Goal: Task Accomplishment & Management: Complete application form

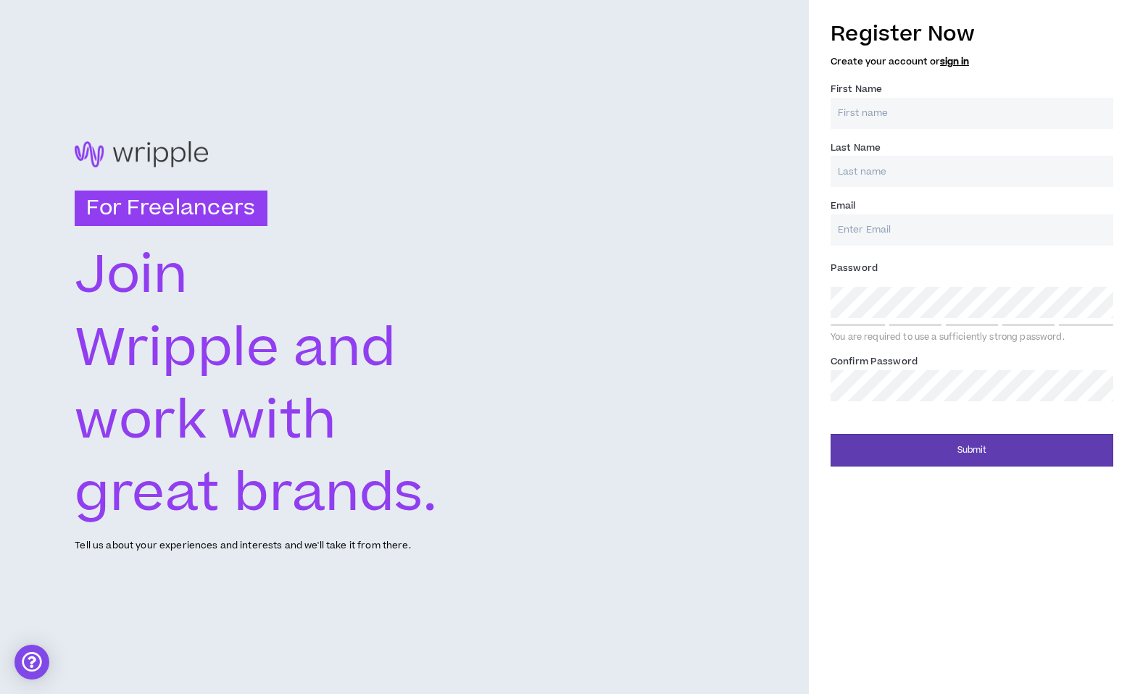
click at [954, 62] on link "sign in" at bounding box center [954, 61] width 29 height 13
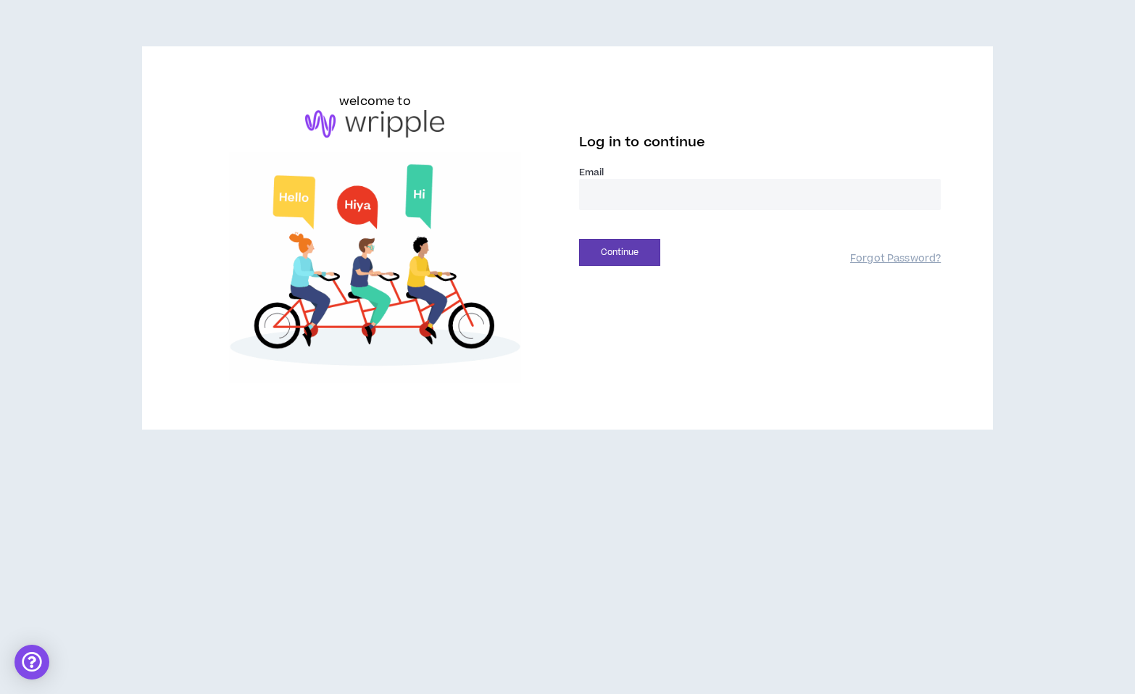
click at [628, 201] on input "email" at bounding box center [760, 194] width 362 height 31
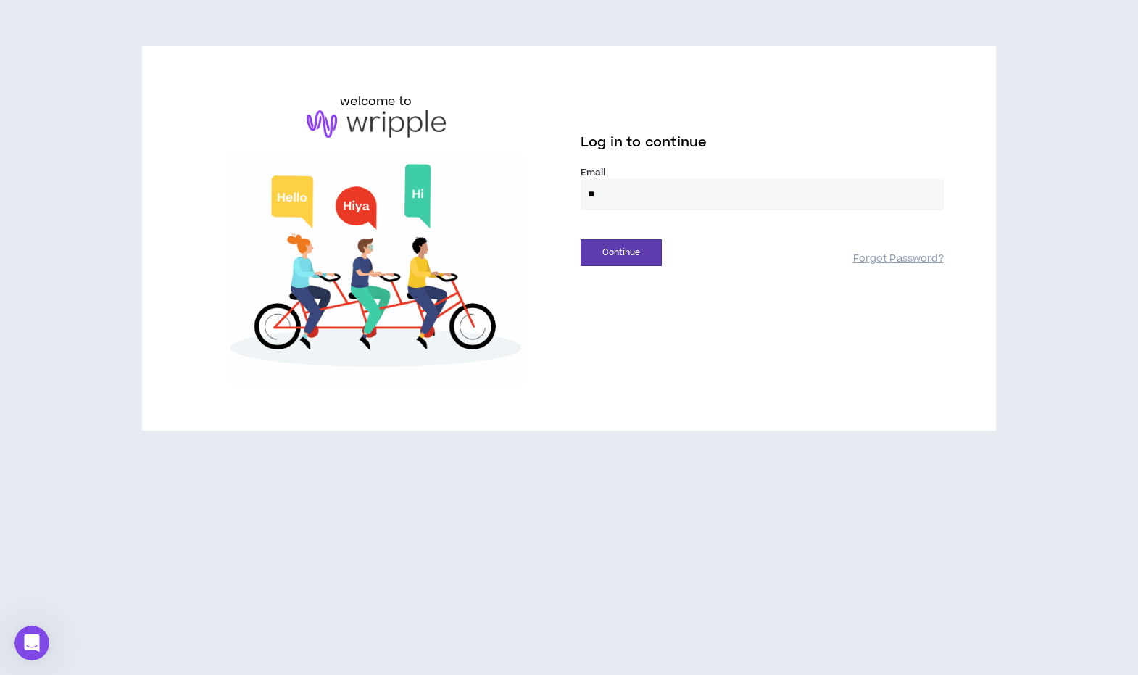
type input "*"
type input "**********"
click at [625, 257] on button "Continue" at bounding box center [620, 252] width 81 height 27
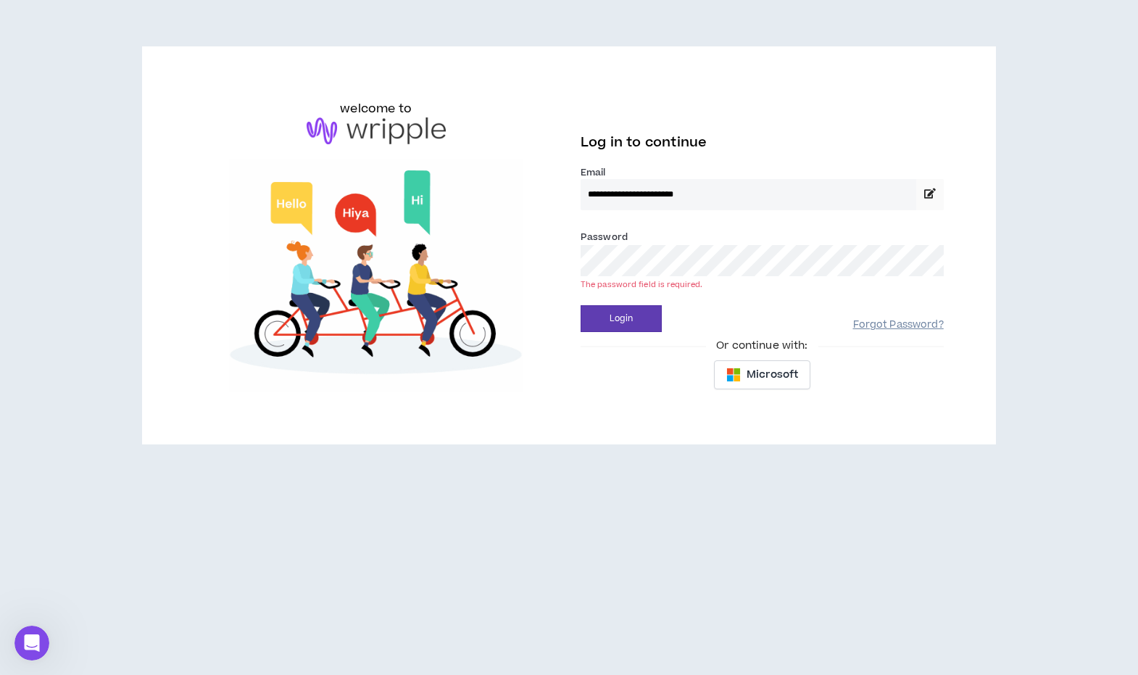
click at [876, 328] on link "Forgot Password?" at bounding box center [898, 325] width 91 height 14
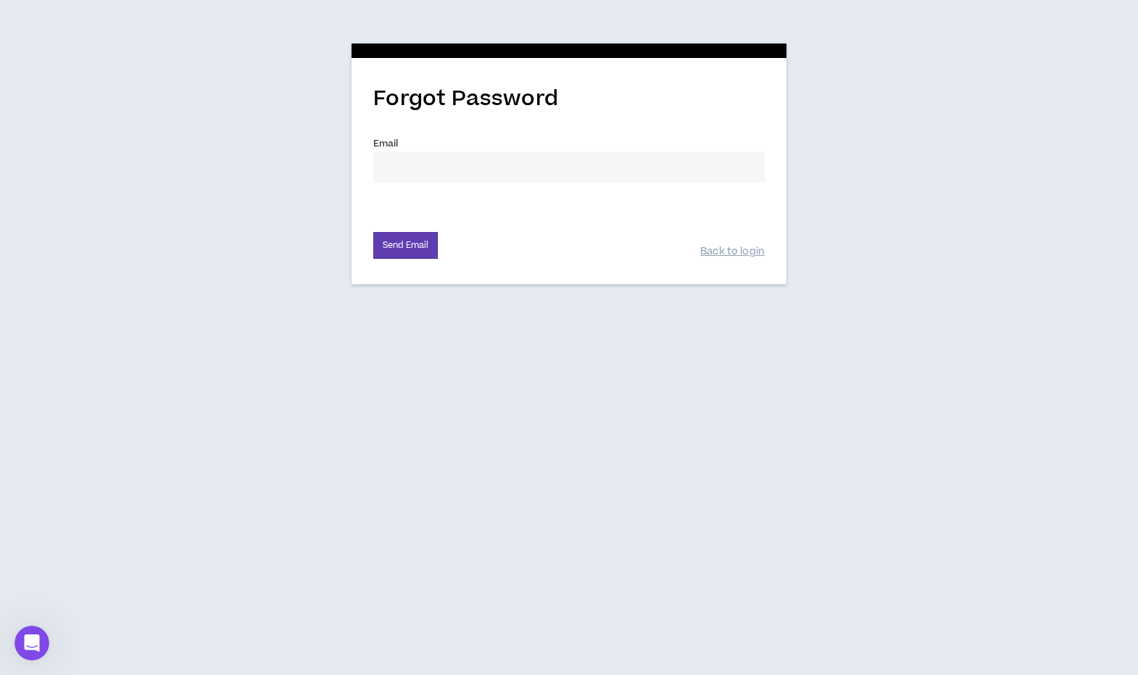
click at [458, 171] on input "Email *" at bounding box center [568, 166] width 391 height 31
type input "vlada.rakhunov@gmail.com"
click at [406, 261] on div "Forgot Password Email * vlada.rakhunov@gmail.com Send Email Back to login" at bounding box center [568, 171] width 435 height 226
click at [406, 252] on button "Send Email" at bounding box center [405, 245] width 64 height 27
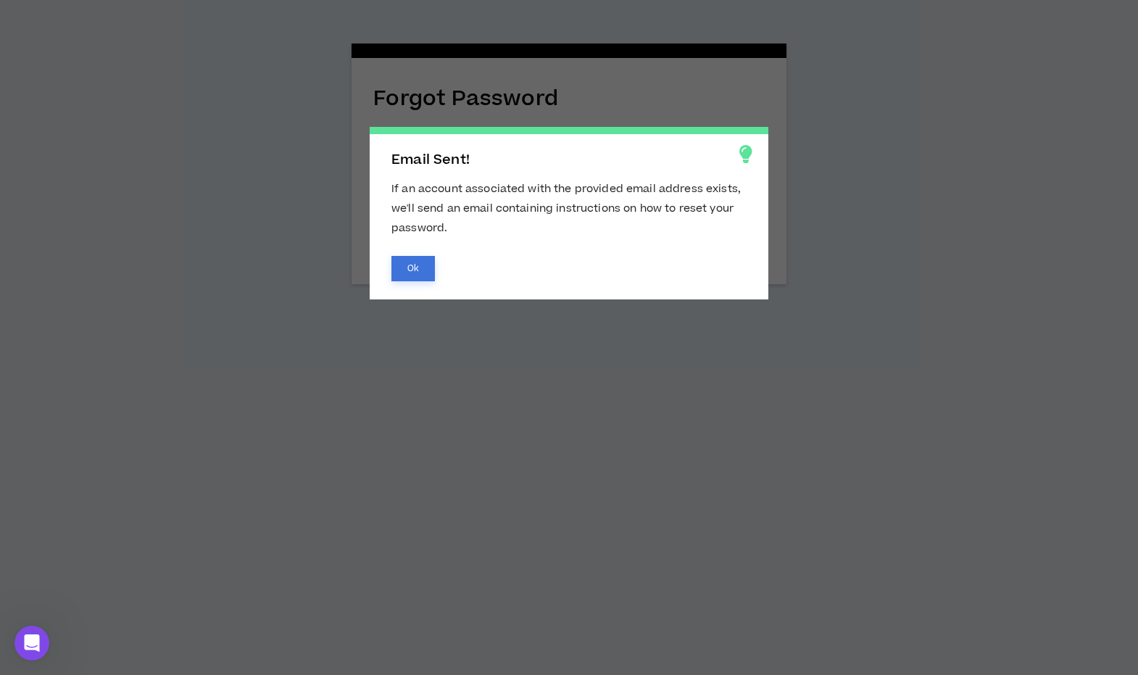
click at [422, 256] on button "Ok" at bounding box center [412, 268] width 43 height 25
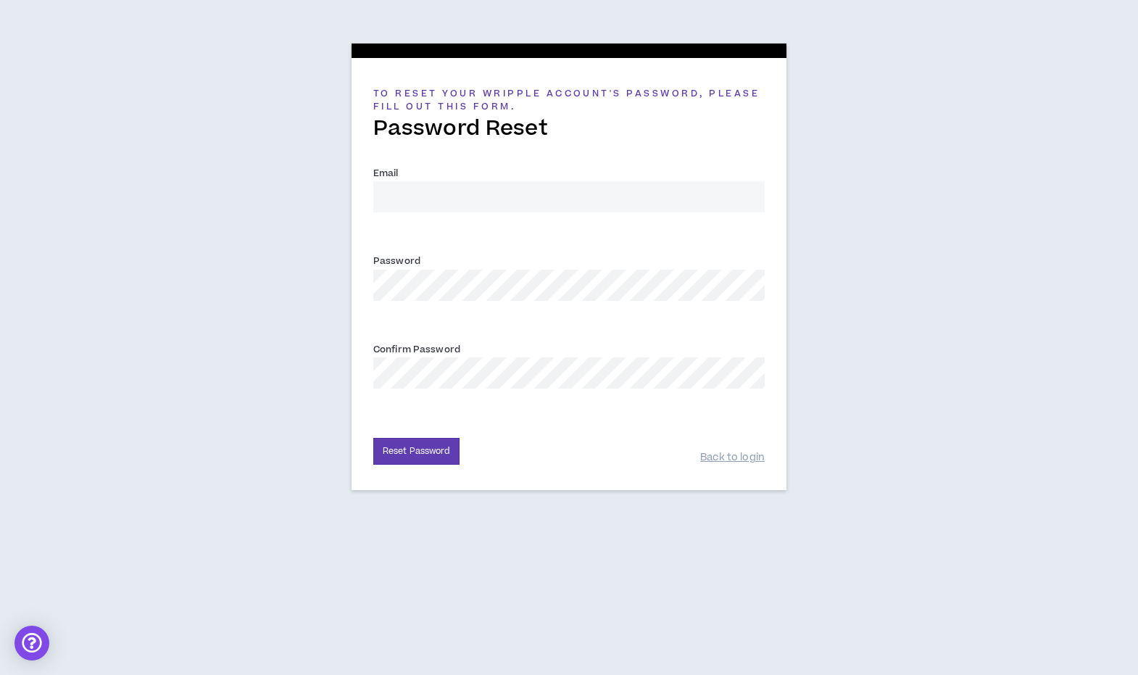
click at [422, 194] on input "Email *" at bounding box center [568, 196] width 391 height 31
type input "vlada.rakhunov@gmail.com"
click at [433, 449] on button "Reset Password" at bounding box center [416, 451] width 86 height 27
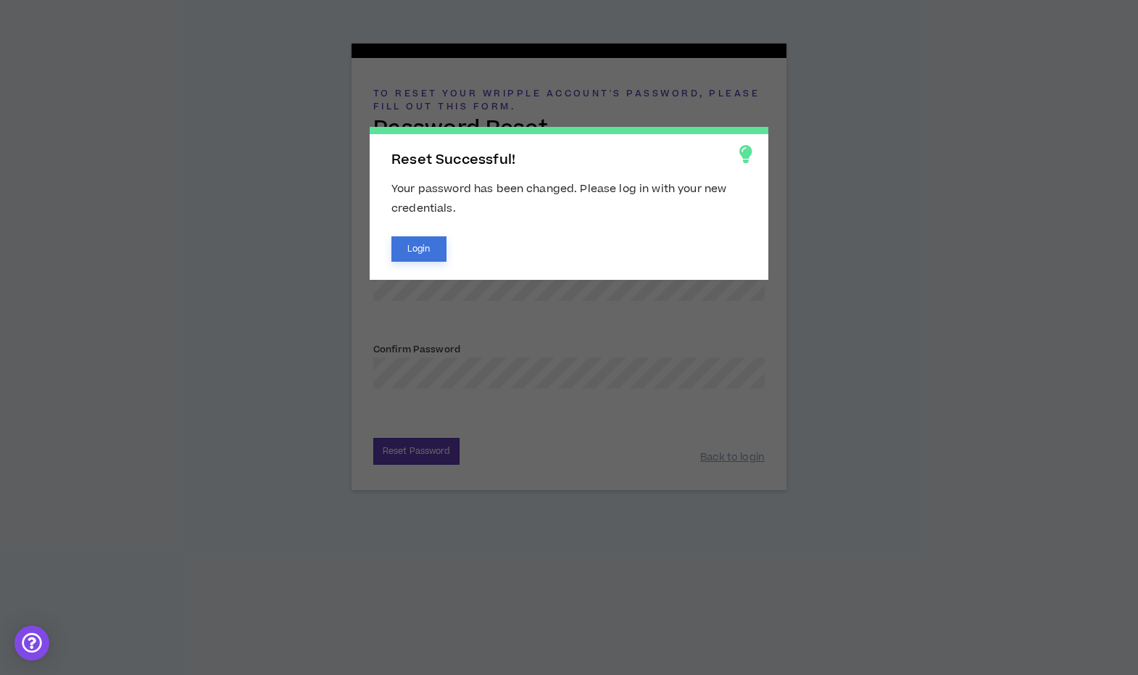
click at [424, 246] on button "Login" at bounding box center [418, 248] width 55 height 25
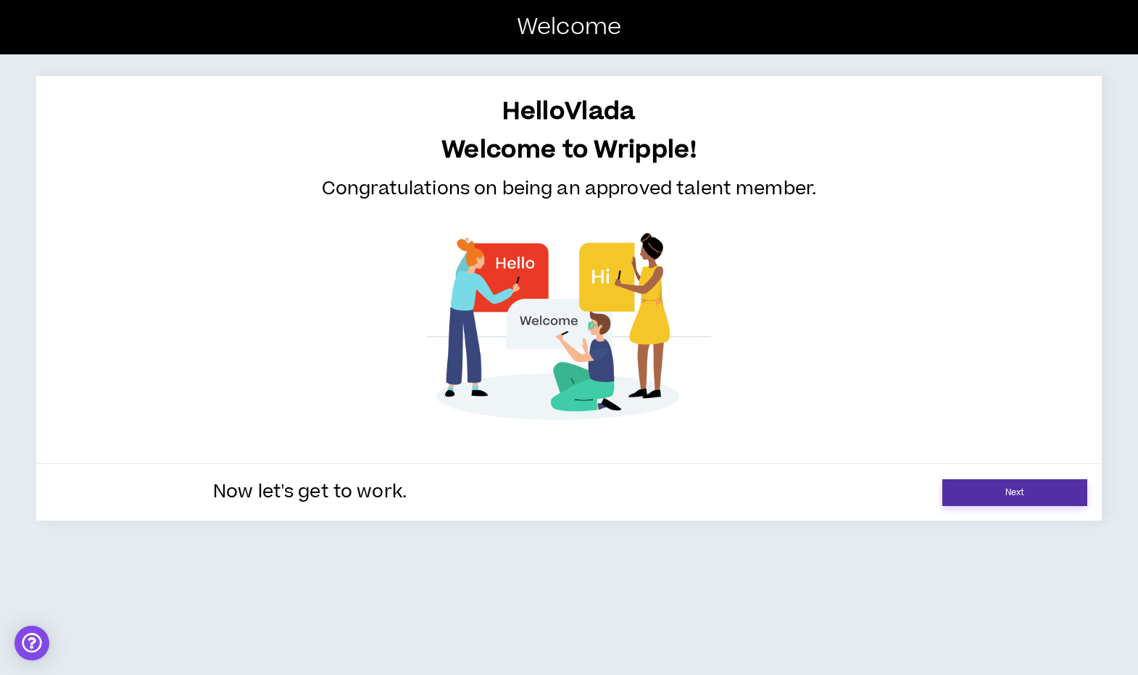
click at [1018, 488] on link "Next" at bounding box center [1014, 492] width 145 height 27
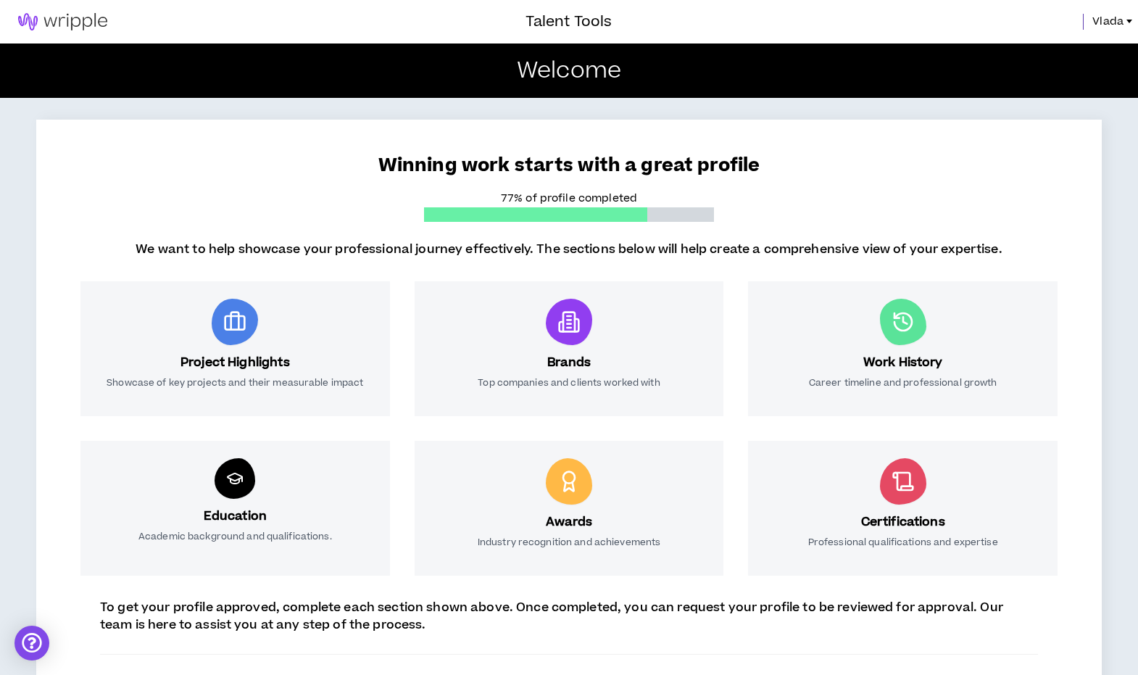
scroll to position [120, 0]
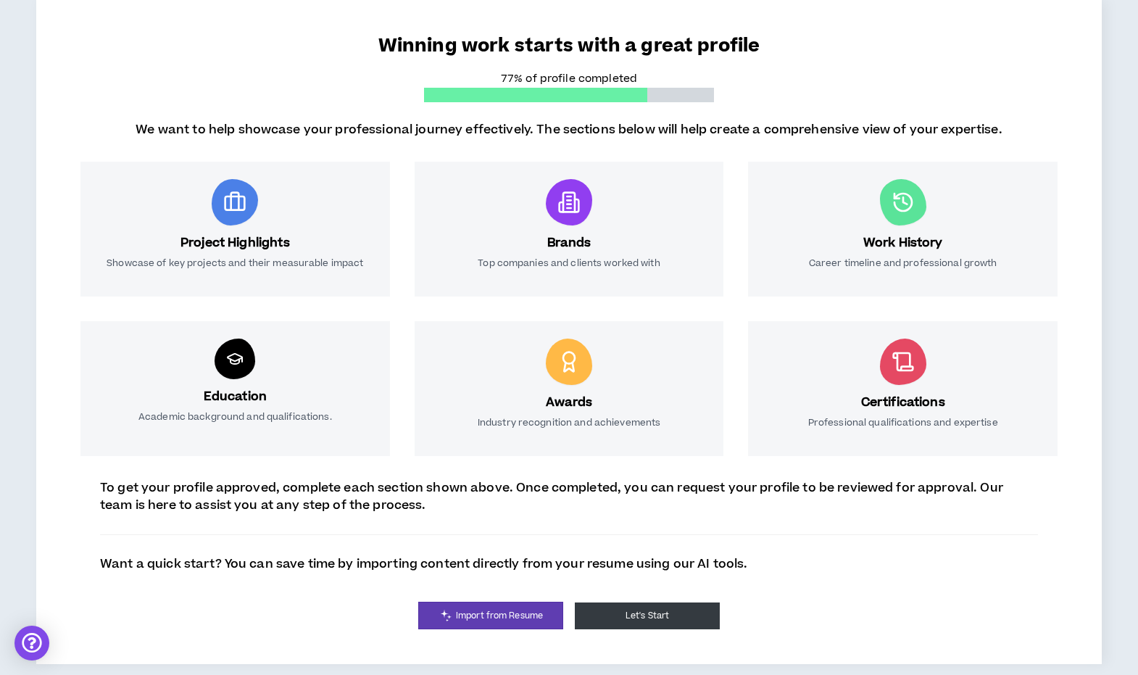
click at [649, 615] on button "Let's Start" at bounding box center [647, 615] width 145 height 27
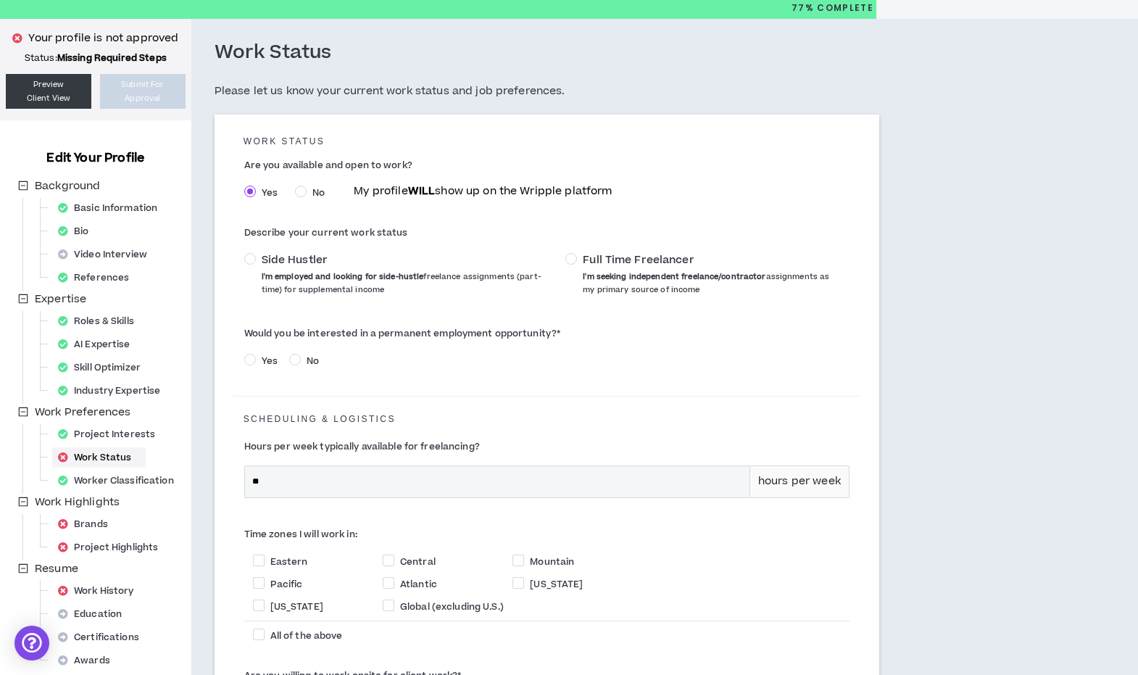
scroll to position [245, 0]
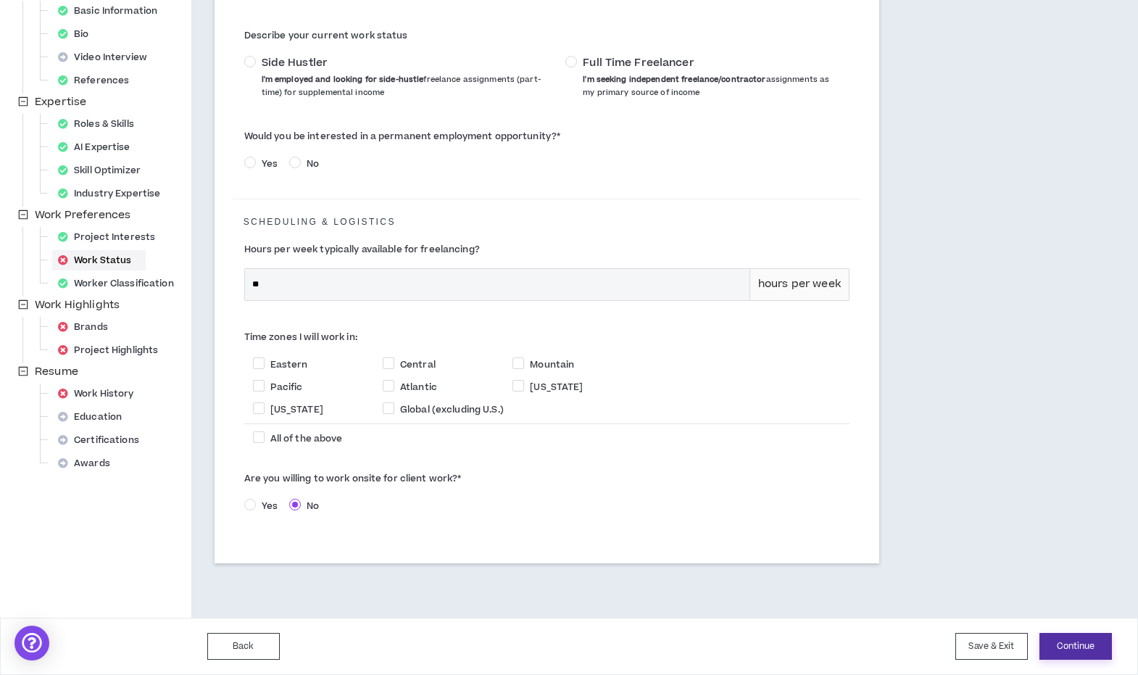
click at [1057, 641] on button "Continue" at bounding box center [1075, 646] width 72 height 27
click at [290, 359] on span "Eastern" at bounding box center [289, 364] width 38 height 13
checkbox input "****"
click at [651, 278] on input "**" at bounding box center [497, 284] width 504 height 31
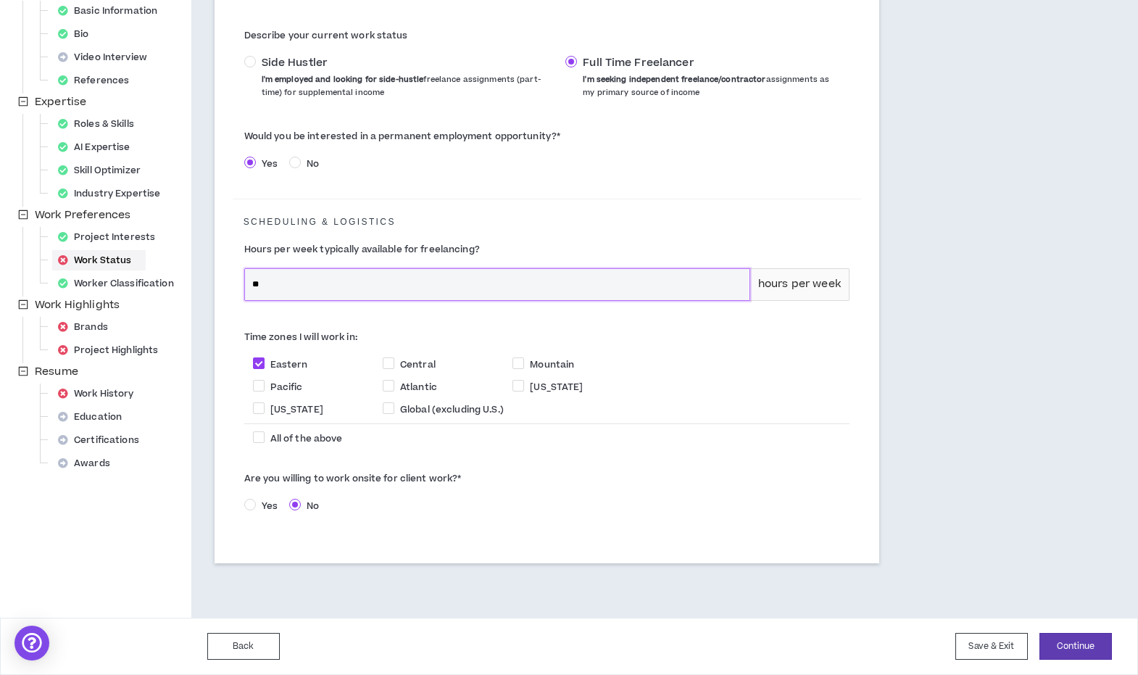
click at [651, 278] on input "**" at bounding box center [497, 284] width 504 height 31
type input "*"
type input "**"
click at [1086, 646] on button "Continue" at bounding box center [1075, 646] width 72 height 27
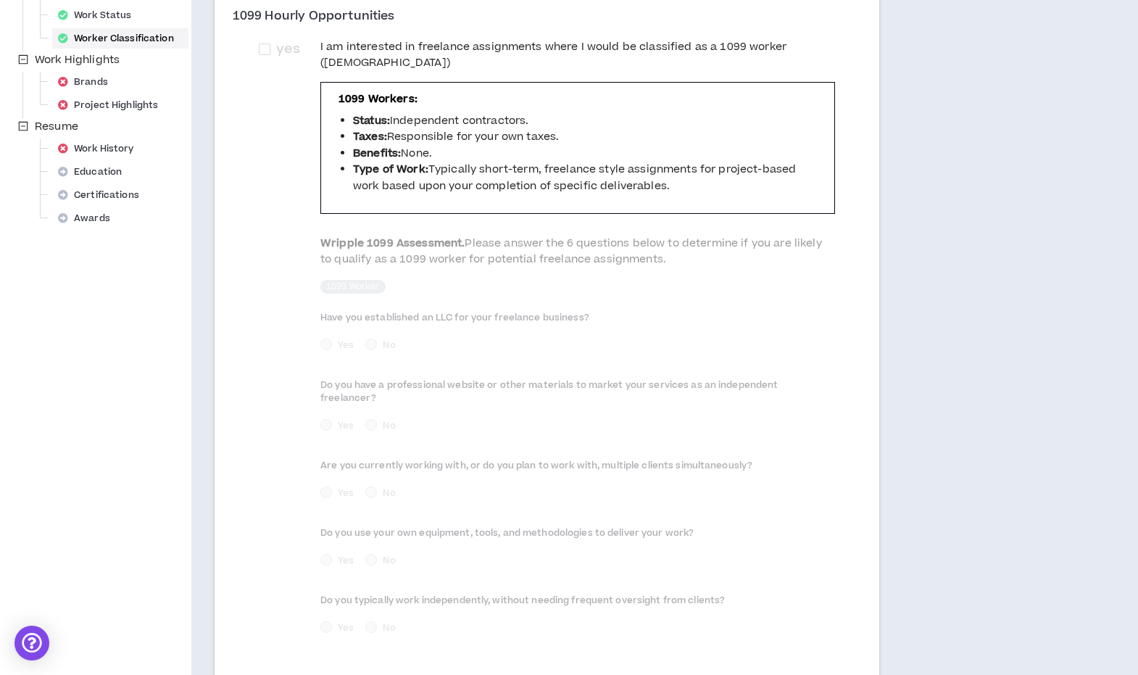
scroll to position [583, 0]
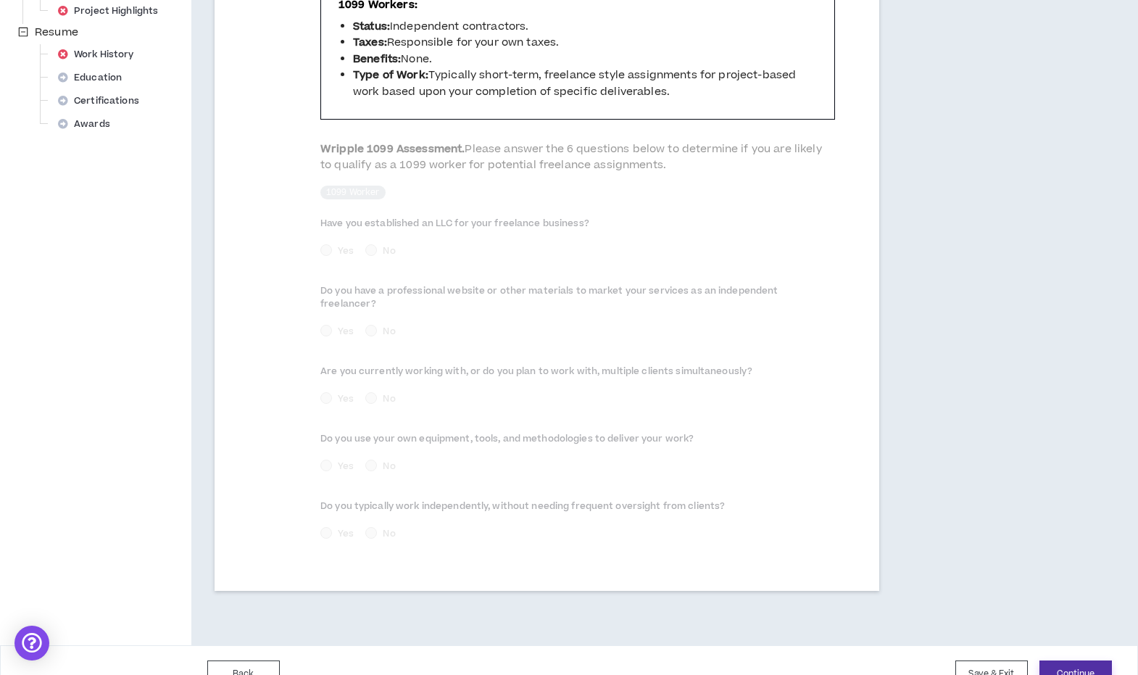
click at [1061, 660] on button "Continue" at bounding box center [1075, 673] width 72 height 27
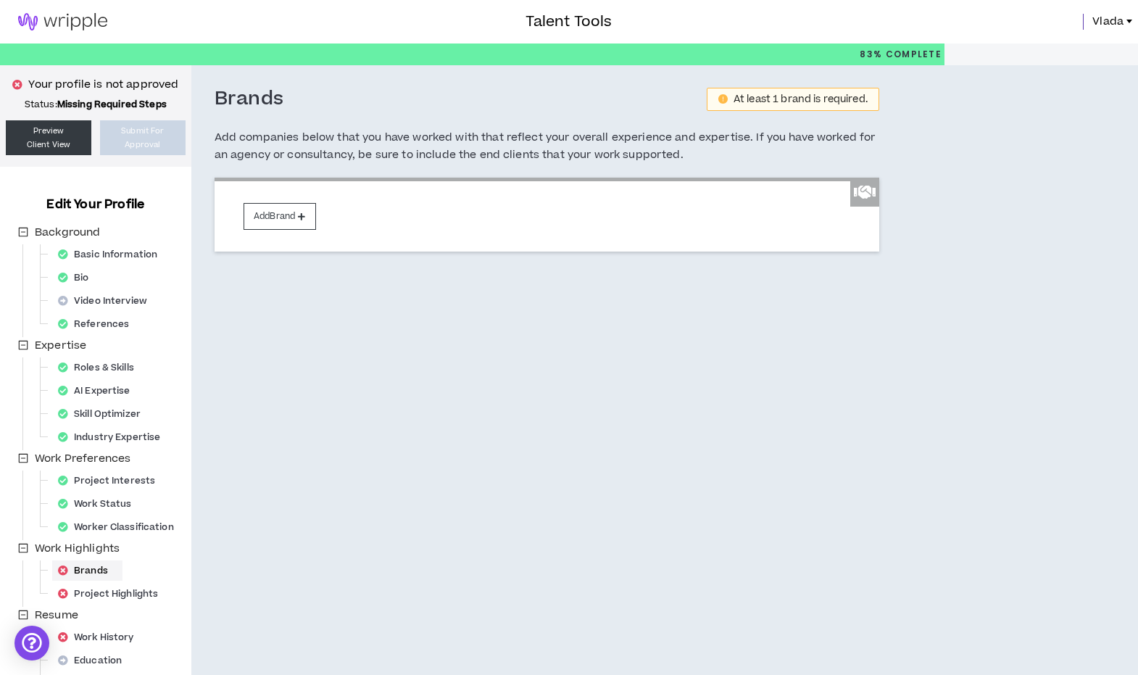
scroll to position [102, 0]
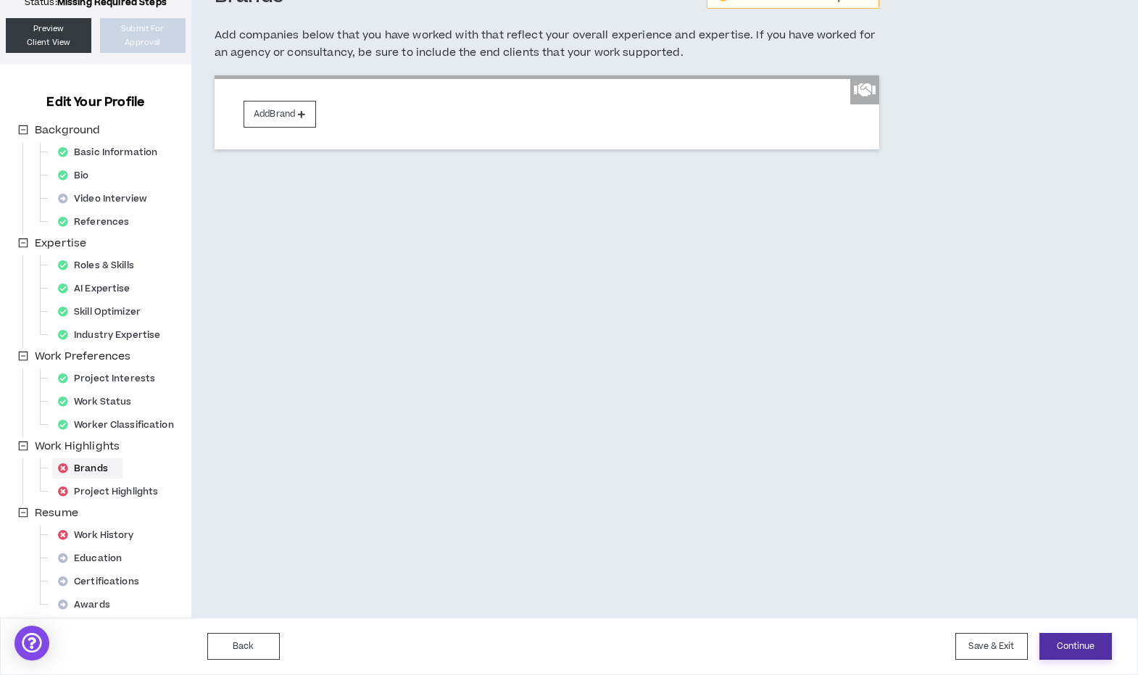
click at [1071, 652] on button "Continue" at bounding box center [1075, 646] width 72 height 27
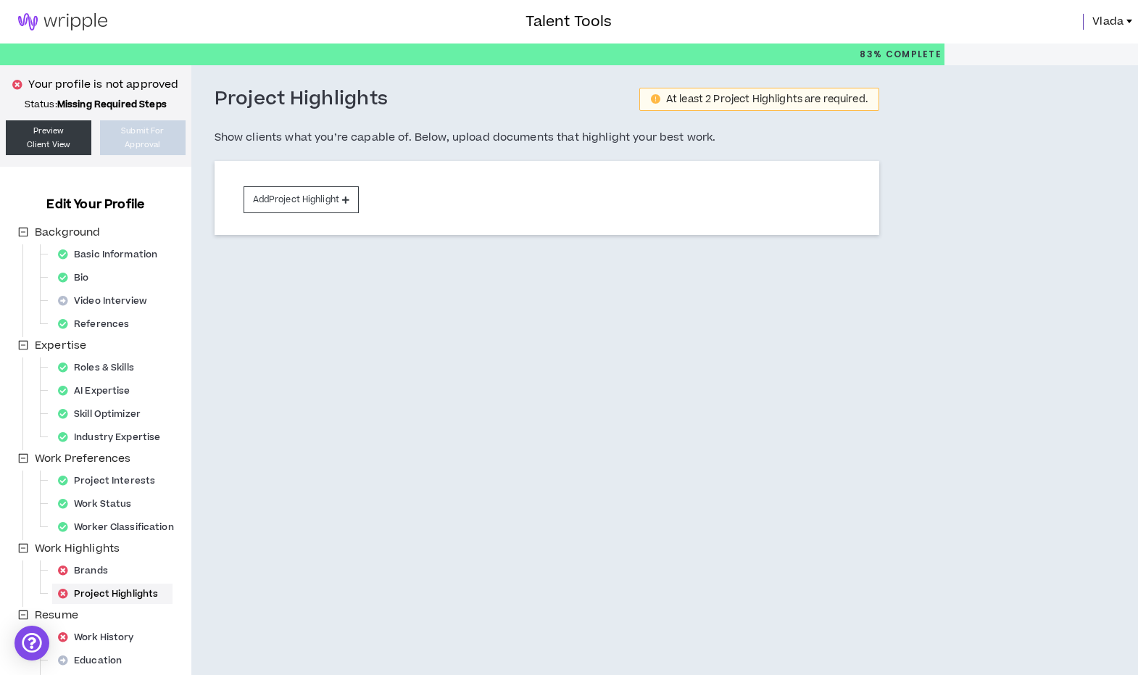
click at [1105, 16] on span "Vlada" at bounding box center [1107, 22] width 31 height 16
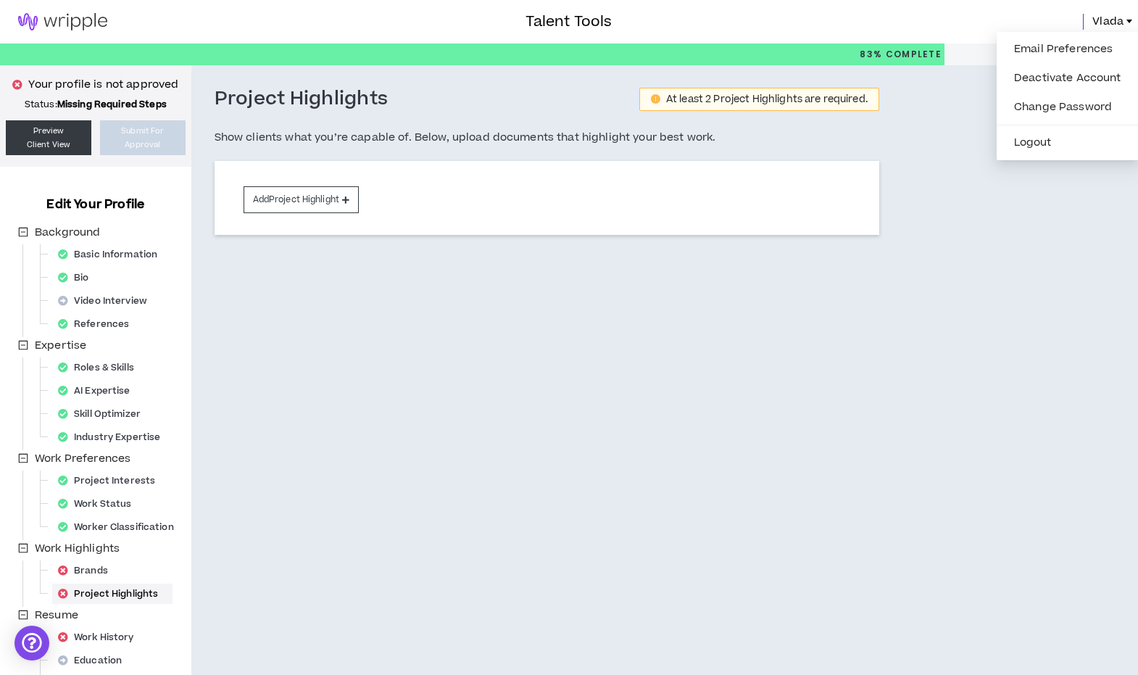
click at [886, 336] on div "Project Highlights At least 2 Project Highlights are required. Show clients wha…" at bounding box center [618, 392] width 854 height 654
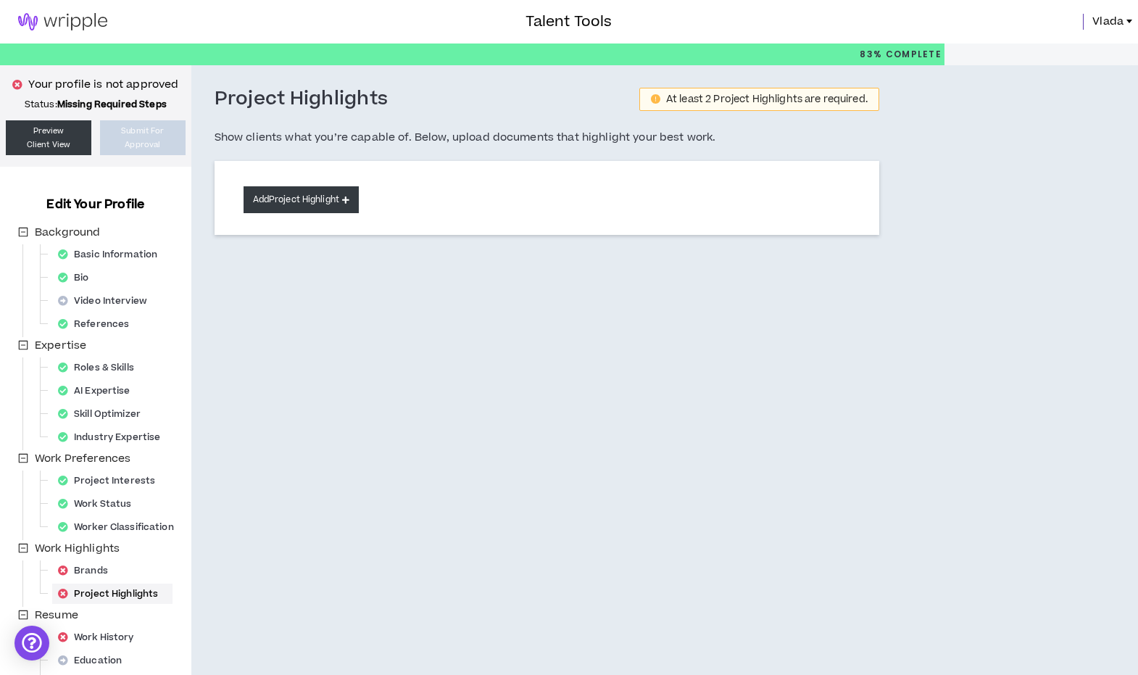
click at [322, 201] on button "Add Project Highlight" at bounding box center [300, 199] width 115 height 27
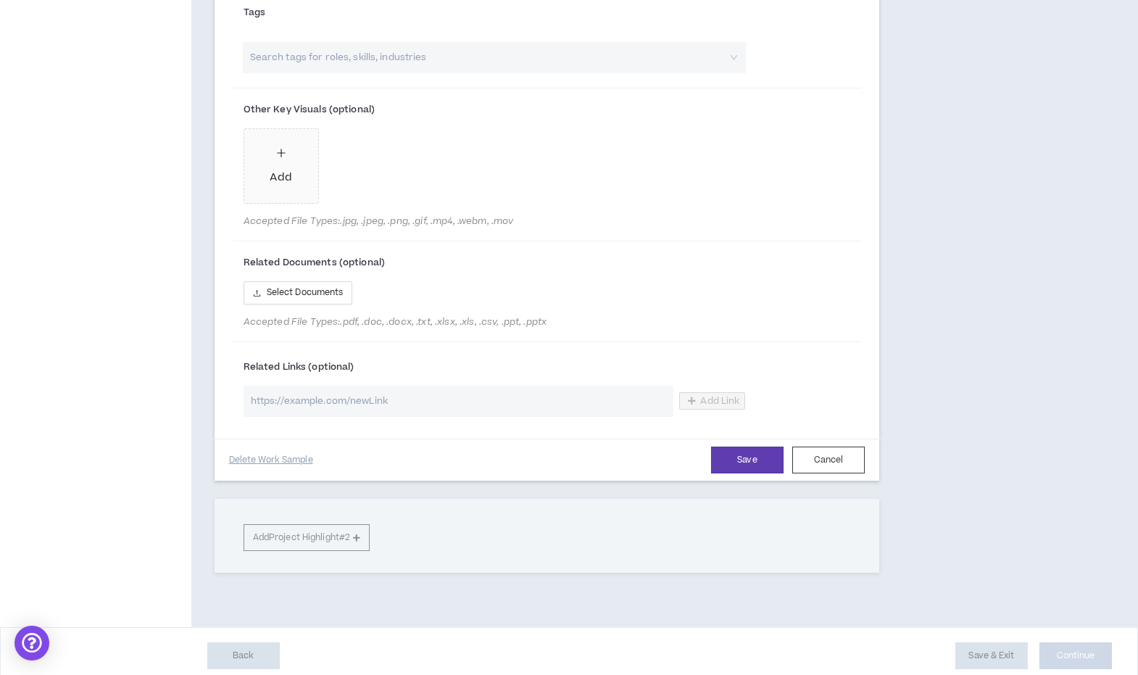
scroll to position [743, 0]
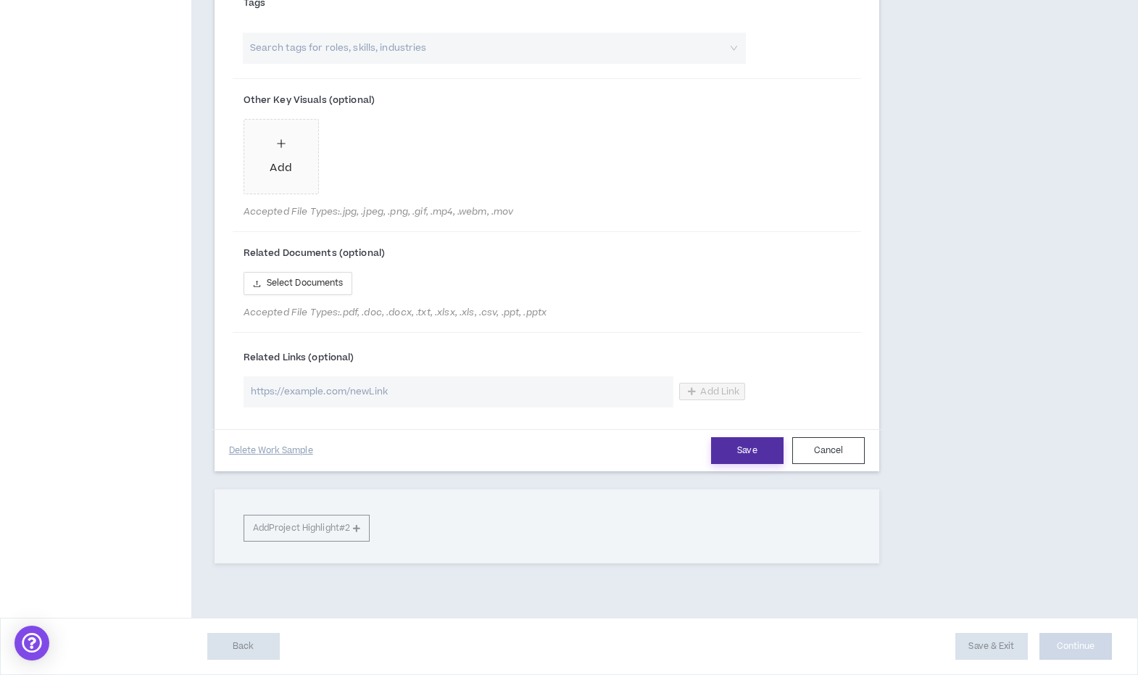
click at [751, 438] on button "Save" at bounding box center [747, 450] width 72 height 27
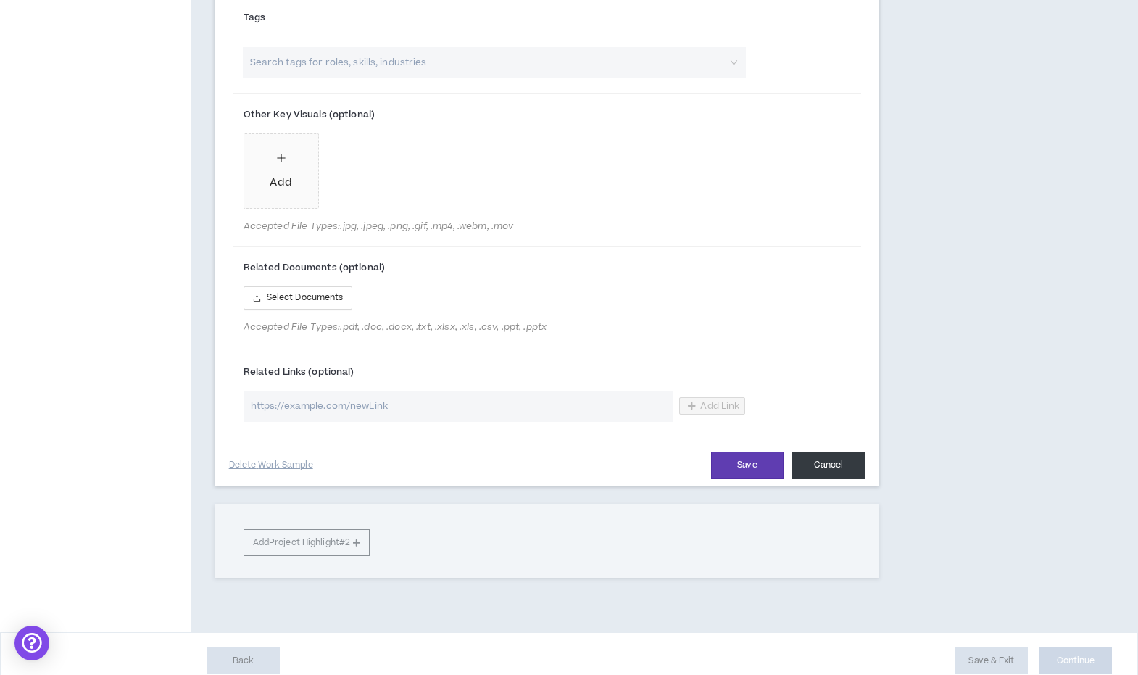
click at [851, 471] on button "Cancel" at bounding box center [828, 464] width 72 height 27
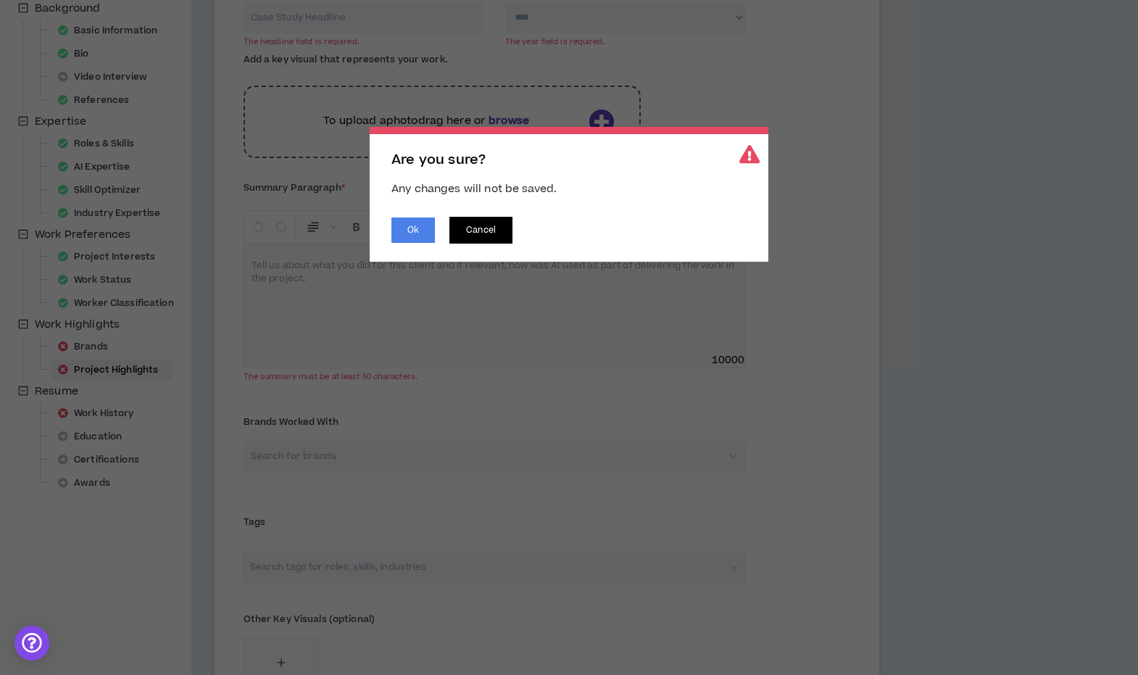
click at [480, 231] on button "Cancel" at bounding box center [480, 230] width 63 height 27
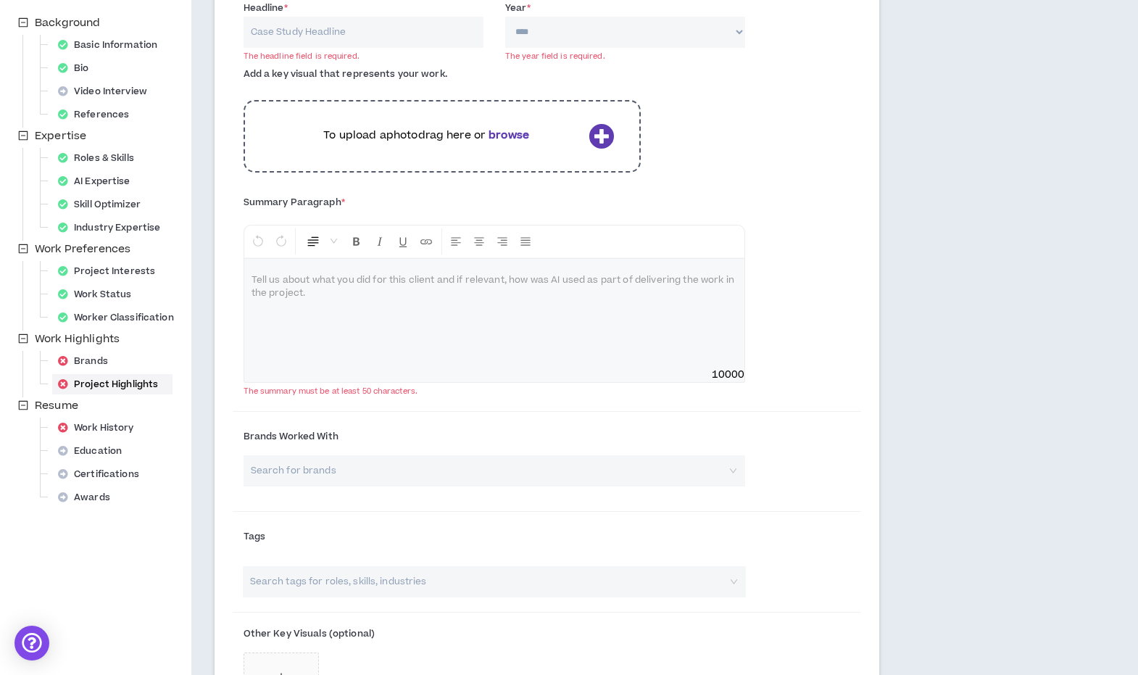
scroll to position [0, 0]
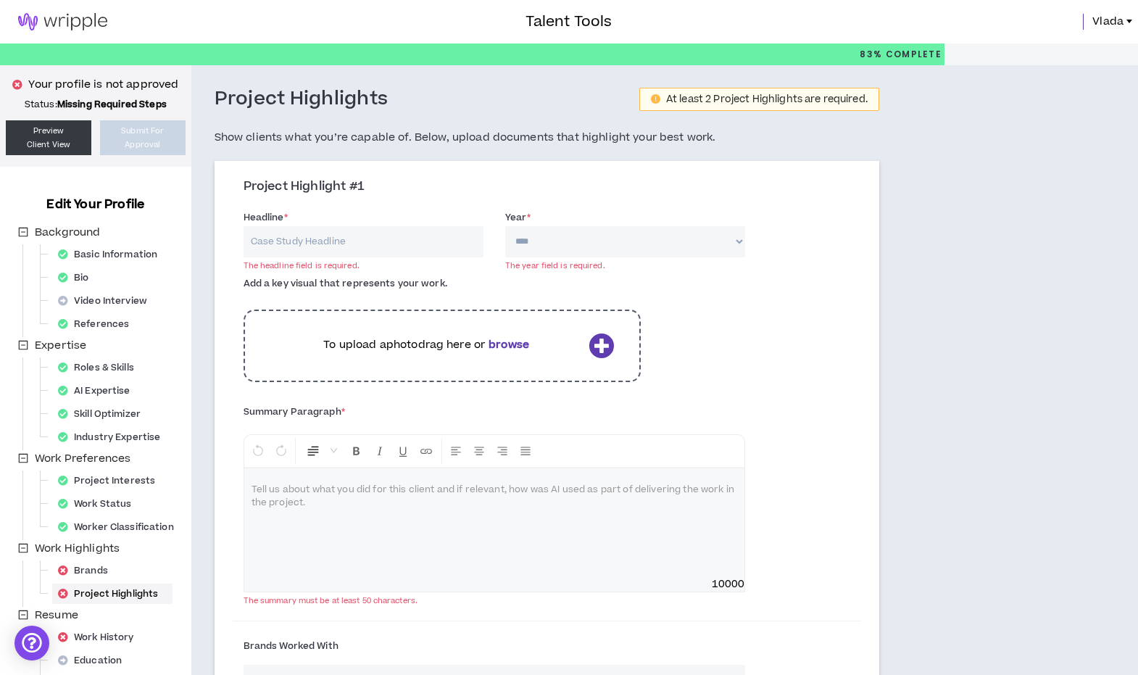
click at [67, 18] on img at bounding box center [62, 21] width 125 height 17
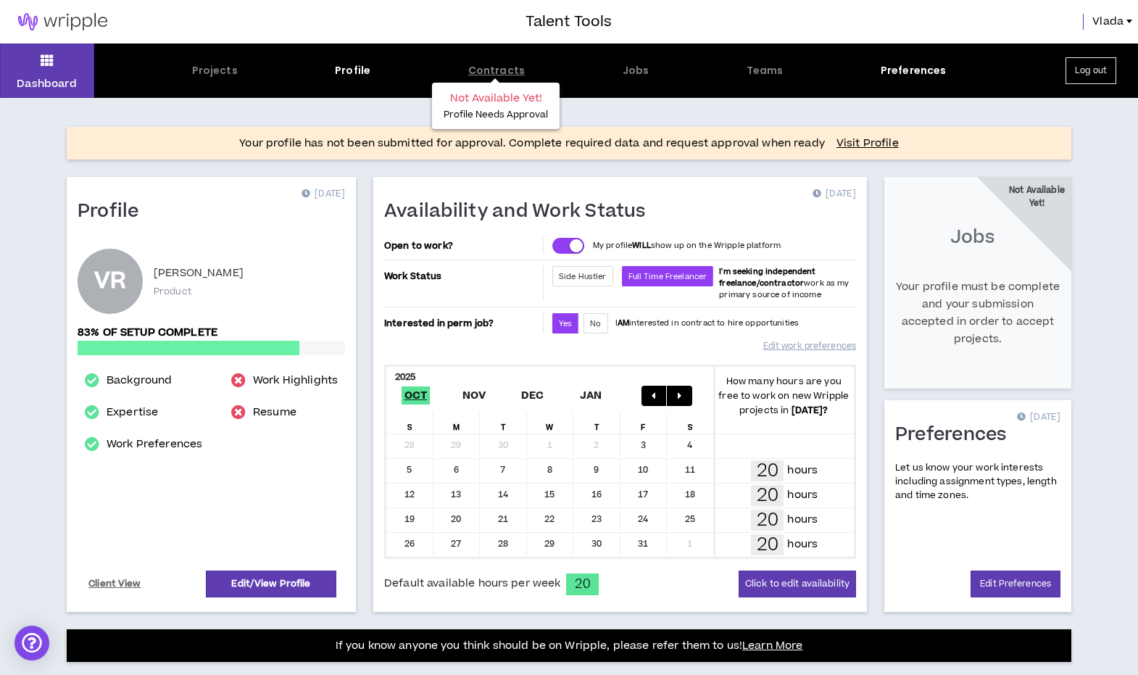
click at [501, 70] on div "Contracts" at bounding box center [496, 70] width 57 height 15
click at [491, 76] on div "Contracts" at bounding box center [496, 70] width 57 height 15
click at [908, 72] on div "Preferences" at bounding box center [914, 70] width 66 height 15
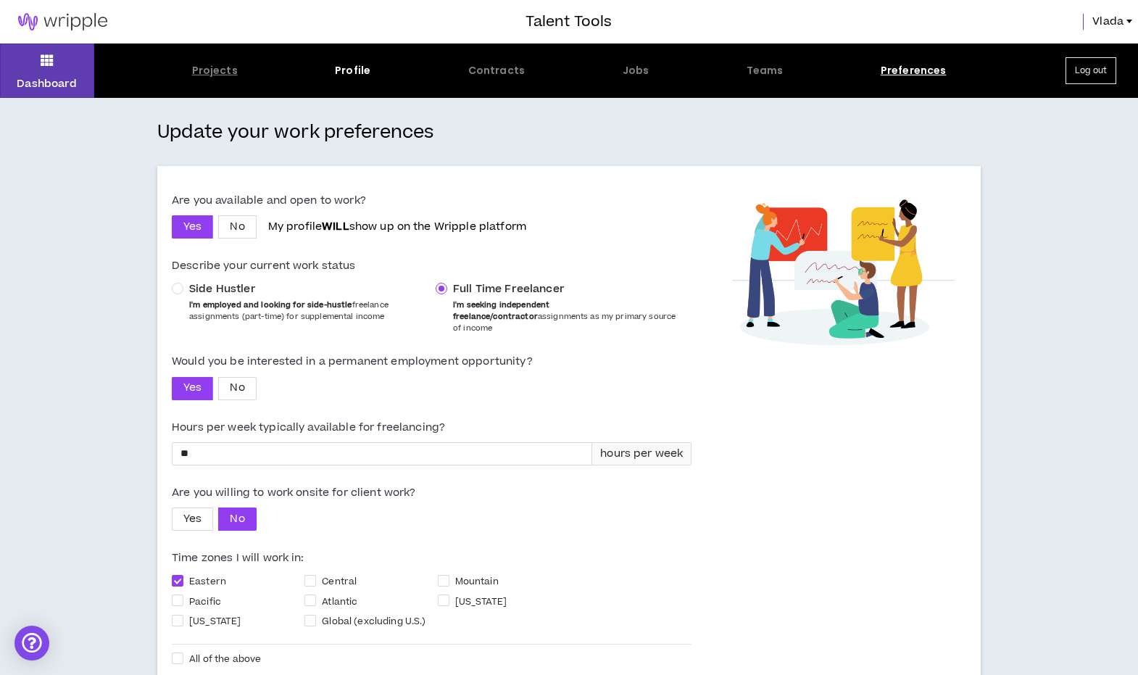
click at [207, 74] on div "Projects" at bounding box center [215, 70] width 46 height 15
click at [7, 73] on button "Dashboard" at bounding box center [47, 70] width 94 height 54
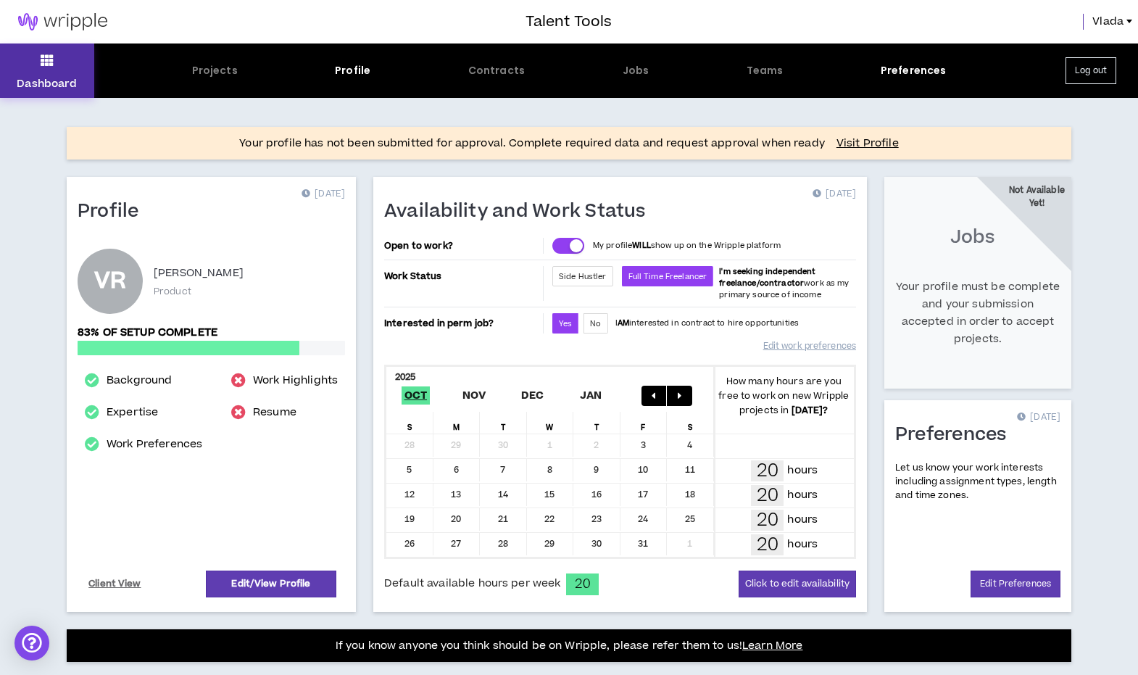
click at [46, 73] on button "Dashboard" at bounding box center [47, 70] width 94 height 54
